Goal: Information Seeking & Learning: Find specific fact

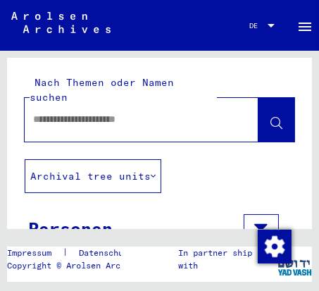
click at [75, 112] on input "text" at bounding box center [129, 119] width 192 height 15
type input "**********"
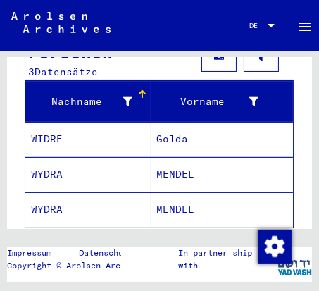
scroll to position [177, 0]
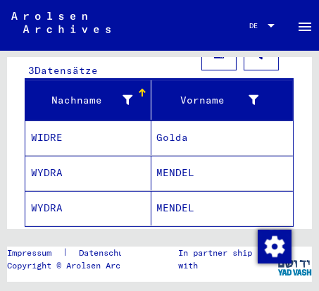
click at [55, 191] on mat-cell "WYDRA" at bounding box center [88, 208] width 126 height 34
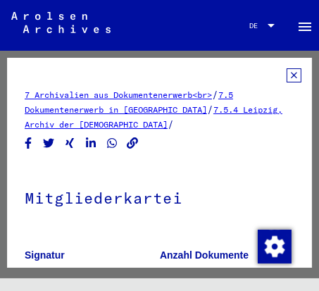
click at [55, 191] on h1 "Mitgliederkartei" at bounding box center [160, 196] width 270 height 62
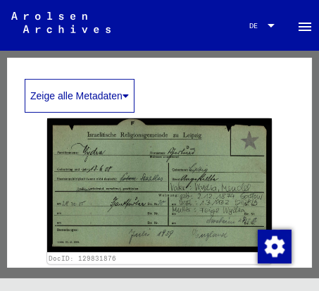
scroll to position [230, 0]
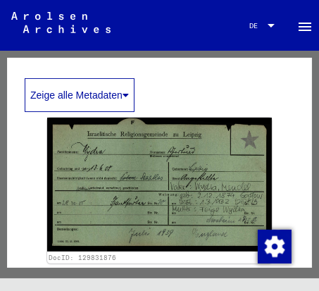
click at [23, 234] on yv-its-full-details "7 Archivalien aus Dokumentenerwerb<br> / 7.5 Dokumentenerwerb in [GEOGRAPHIC_DA…" at bounding box center [159, 172] width 305 height 669
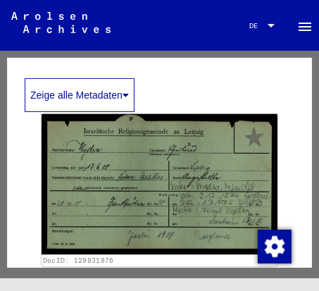
scroll to position [251, 0]
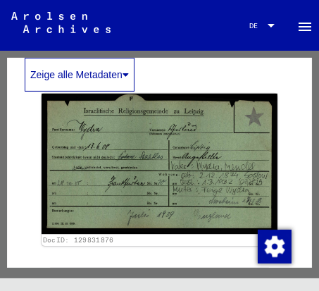
drag, startPoint x: 168, startPoint y: 192, endPoint x: 196, endPoint y: 235, distance: 51.9
click at [196, 235] on div "DocID: 129831876" at bounding box center [160, 240] width 234 height 10
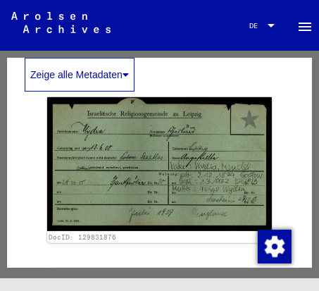
click at [24, 246] on yv-its-full-details "7 Archivalien aus Dokumentenerwerb<br> / 7.5 Dokumentenerwerb in [GEOGRAPHIC_DA…" at bounding box center [159, 152] width 305 height 669
click at [30, 245] on div "DocID: 129831876 DocID: 129831876" at bounding box center [160, 255] width 270 height 327
